Goal: Information Seeking & Learning: Learn about a topic

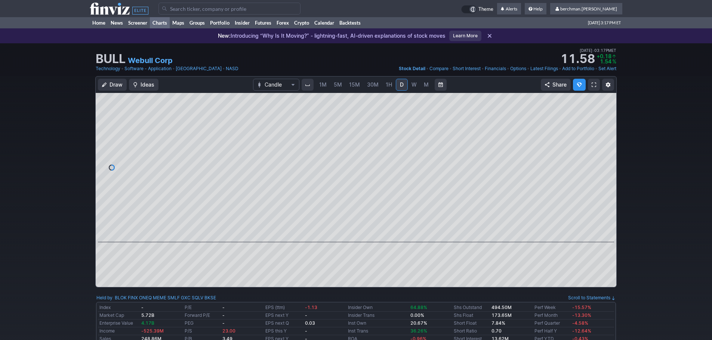
click at [150, 23] on link "Charts" at bounding box center [160, 22] width 20 height 11
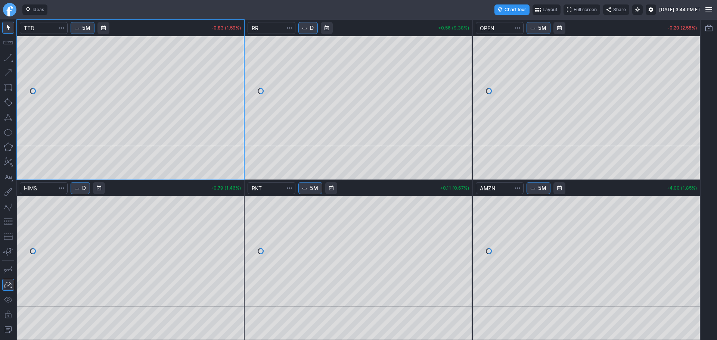
click at [9, 10] on link "Finviz.com" at bounding box center [9, 9] width 13 height 13
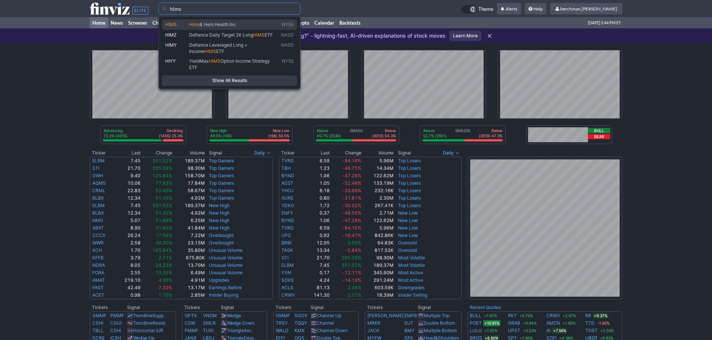
click at [225, 22] on span "& Hers Health Inc" at bounding box center [217, 25] width 36 height 6
type input "HIMS"
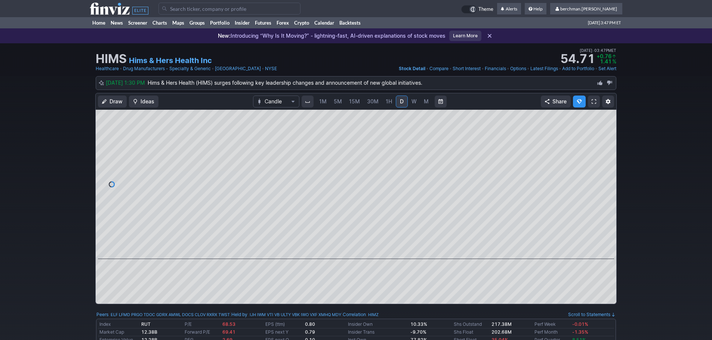
click at [339, 102] on span "5M" at bounding box center [338, 101] width 8 height 6
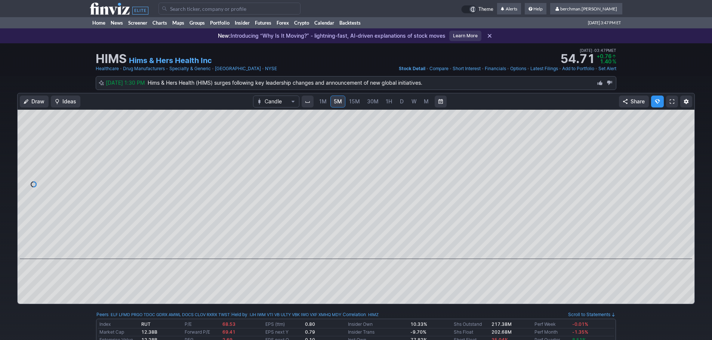
click at [400, 100] on span "D" at bounding box center [402, 101] width 4 height 6
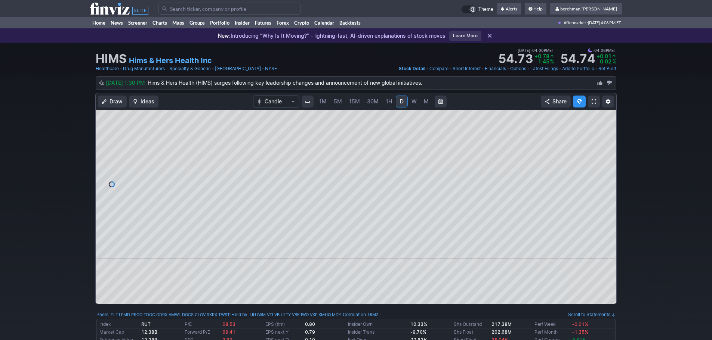
click at [174, 13] on input "Search" at bounding box center [229, 9] width 142 height 12
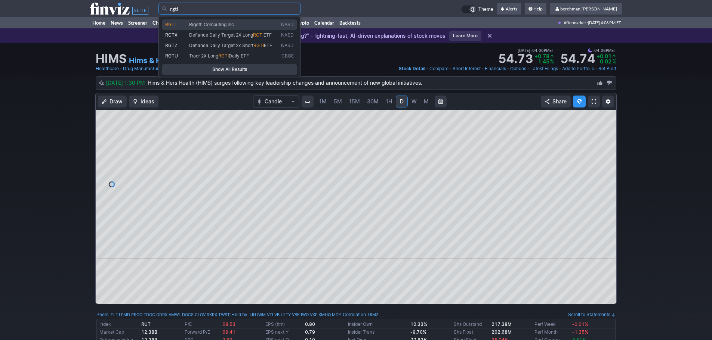
click at [179, 27] on span "RGTI" at bounding box center [177, 25] width 24 height 6
type input "RGTI"
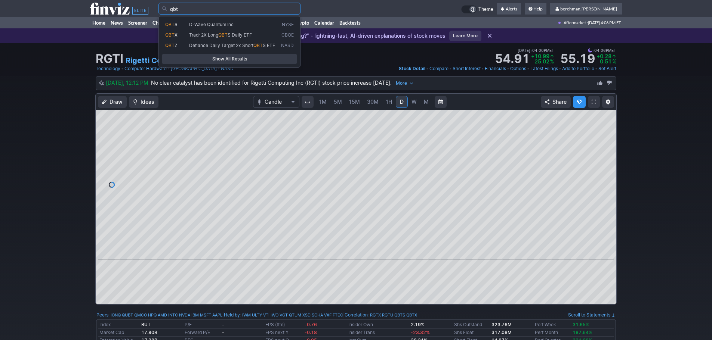
click at [186, 23] on span "QBT S" at bounding box center [177, 25] width 24 height 6
type input "QBTS"
